Goal: Register for event/course

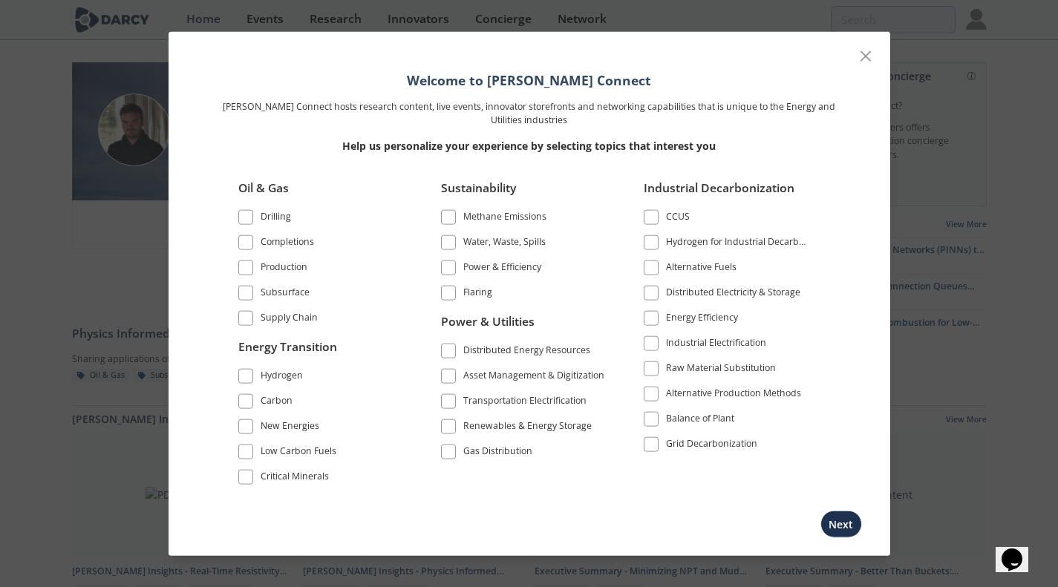
click at [248, 216] on span at bounding box center [246, 217] width 10 height 10
click at [242, 241] on span at bounding box center [246, 242] width 10 height 10
click at [247, 274] on span at bounding box center [245, 267] width 15 height 15
click at [250, 287] on span at bounding box center [245, 292] width 15 height 15
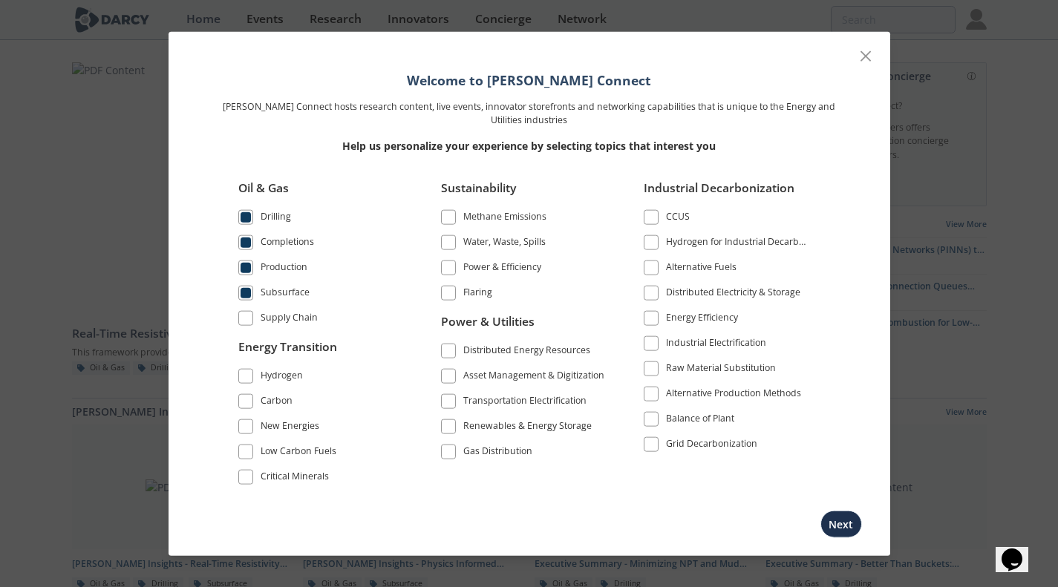
drag, startPoint x: 248, startPoint y: 477, endPoint x: 250, endPoint y: 469, distance: 8.5
click at [248, 477] on span at bounding box center [246, 477] width 10 height 10
click at [243, 427] on span at bounding box center [246, 427] width 10 height 10
click at [446, 267] on span at bounding box center [448, 267] width 10 height 10
click at [446, 298] on span at bounding box center [448, 292] width 10 height 10
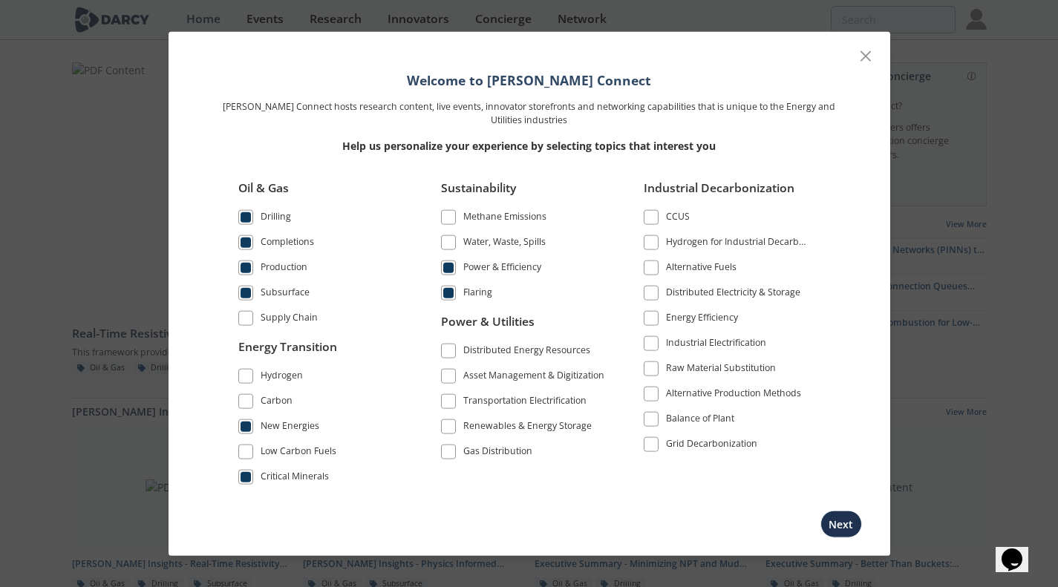
click at [446, 215] on span at bounding box center [448, 217] width 10 height 10
click at [647, 316] on span at bounding box center [651, 318] width 10 height 10
click at [646, 292] on span at bounding box center [651, 292] width 10 height 10
click at [849, 527] on button "Next" at bounding box center [842, 524] width 42 height 27
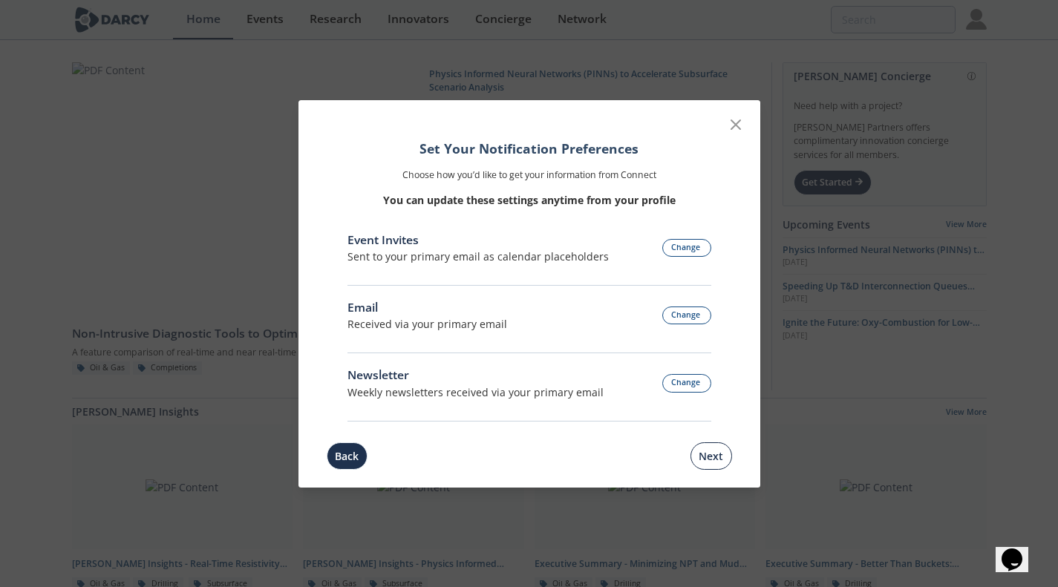
click at [714, 449] on button "Next" at bounding box center [712, 456] width 42 height 27
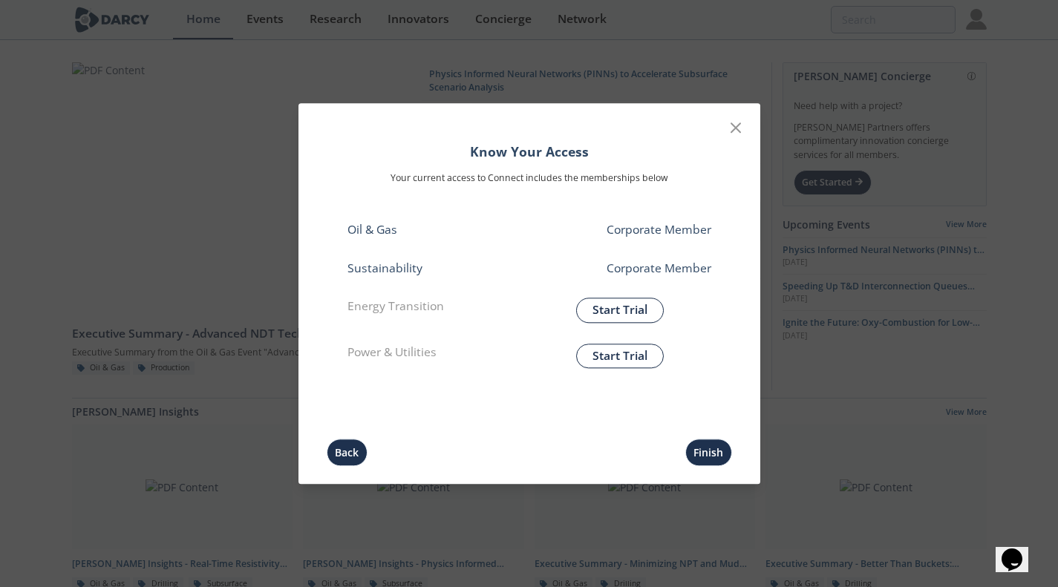
click at [714, 449] on button "Finish" at bounding box center [709, 452] width 47 height 27
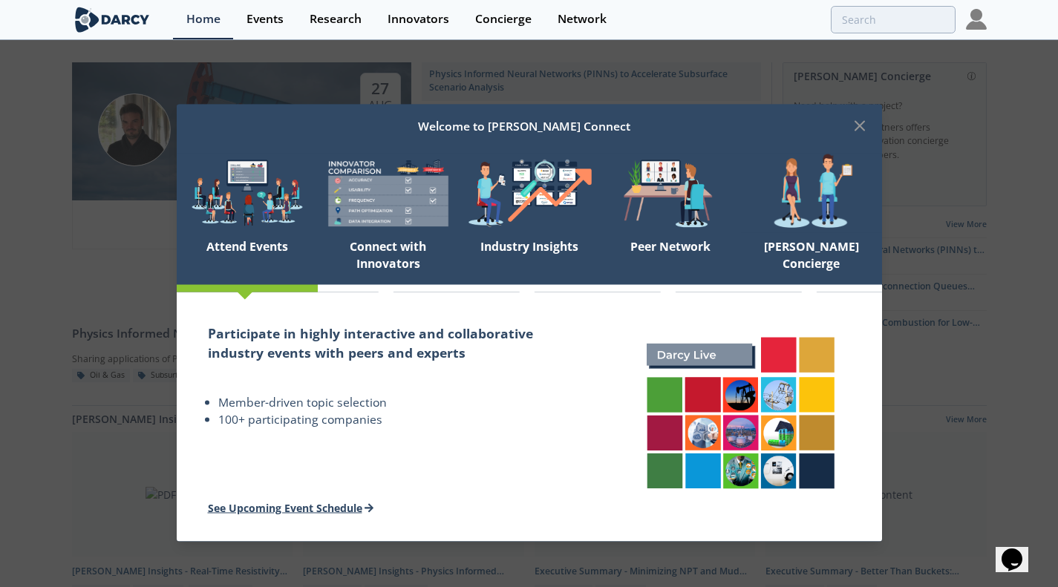
click at [276, 509] on link "See Upcoming Event Schedule" at bounding box center [291, 508] width 166 height 14
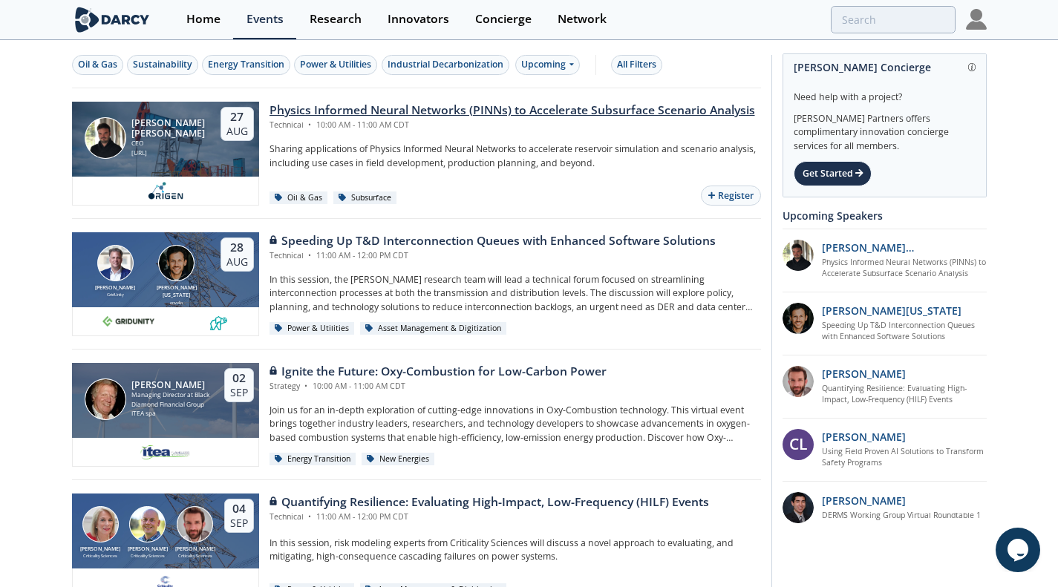
scroll to position [4, 0]
